Goal: Transaction & Acquisition: Purchase product/service

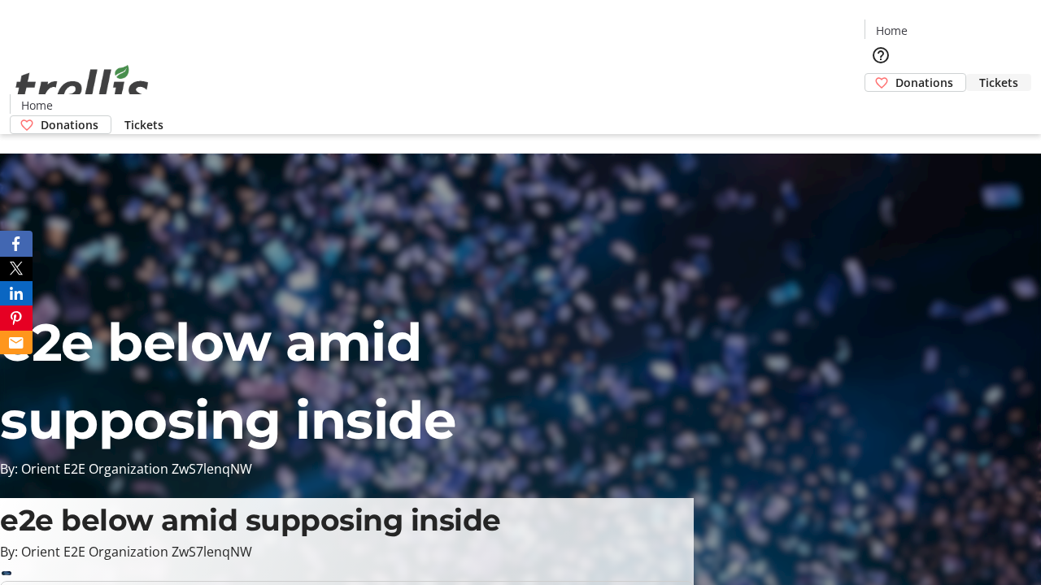
click at [979, 74] on span "Tickets" at bounding box center [998, 82] width 39 height 17
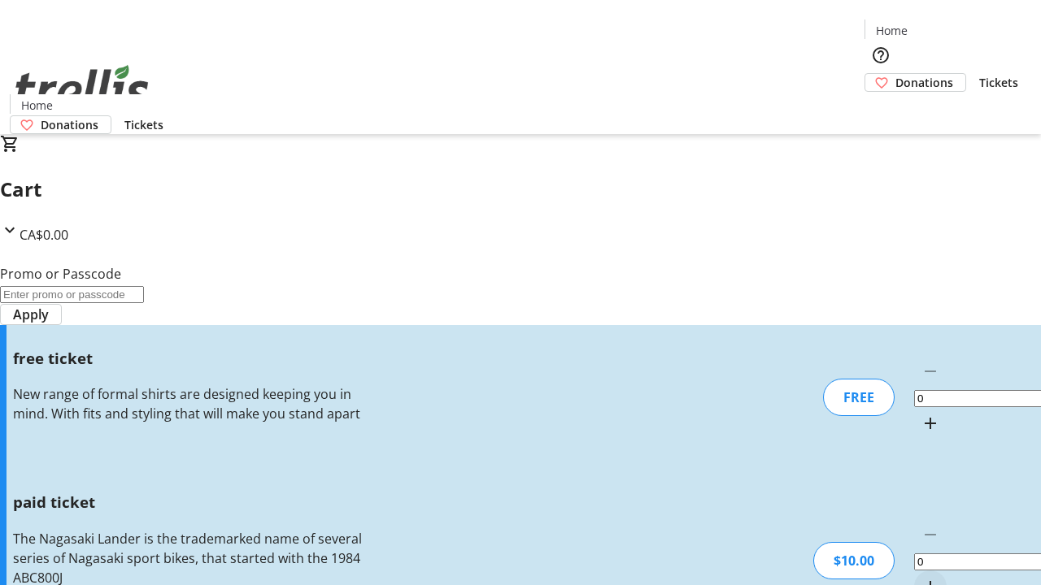
click at [920, 577] on mat-icon "Increment by one" at bounding box center [930, 587] width 20 height 20
type input "1"
type input "FREE"
